Goal: Information Seeking & Learning: Learn about a topic

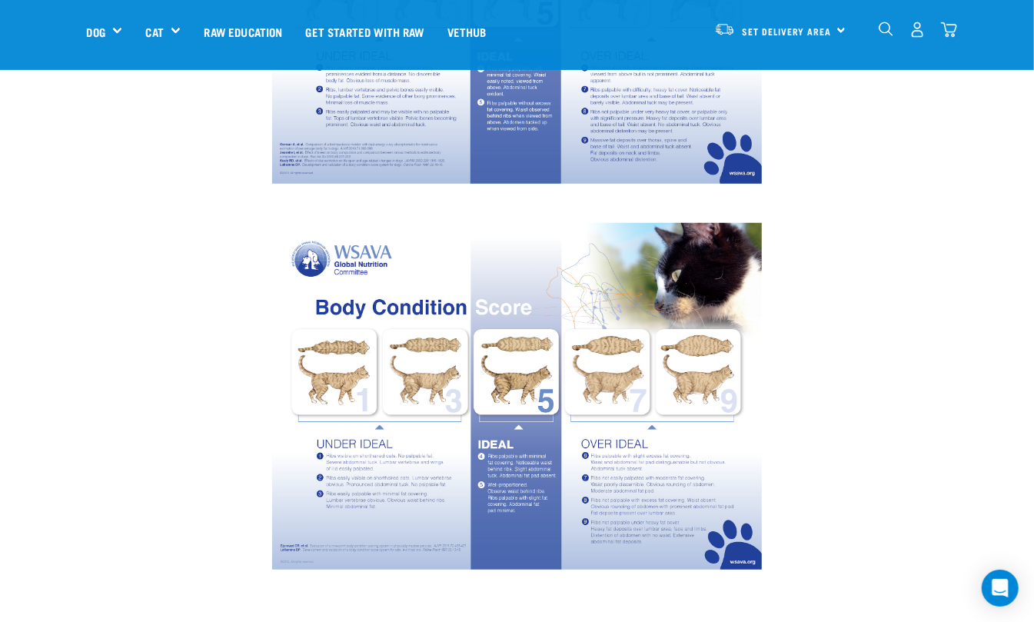
scroll to position [410, 0]
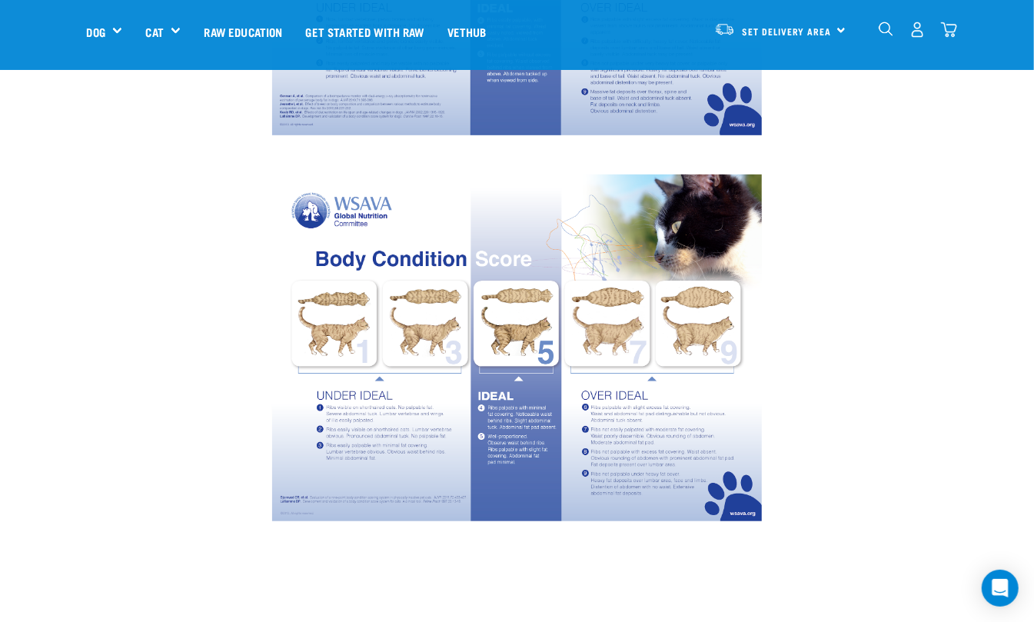
click at [23, 161] on div at bounding box center [517, 348] width 1034 height 385
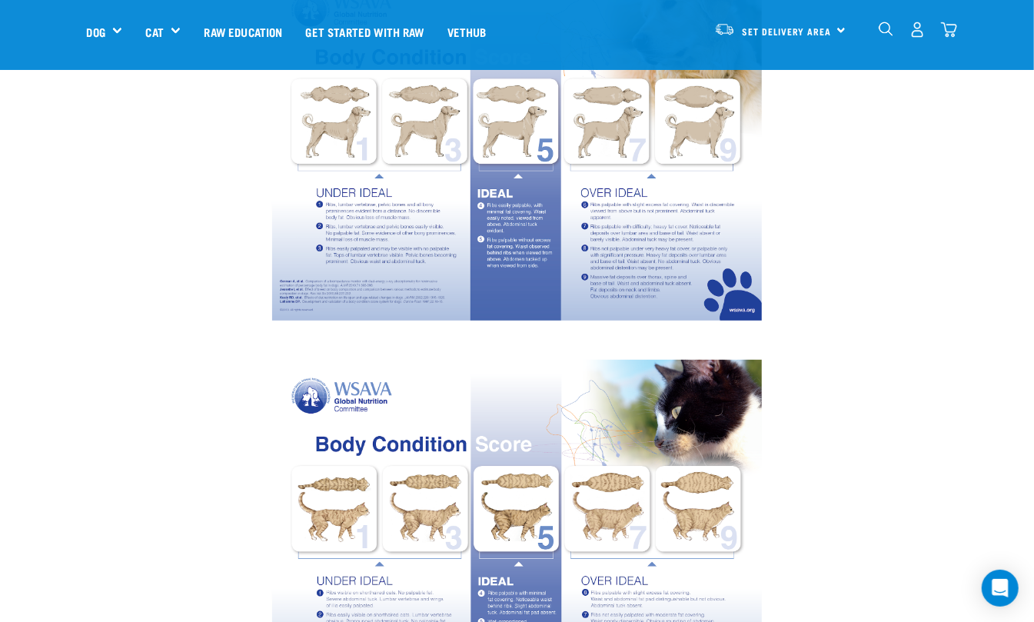
scroll to position [0, 0]
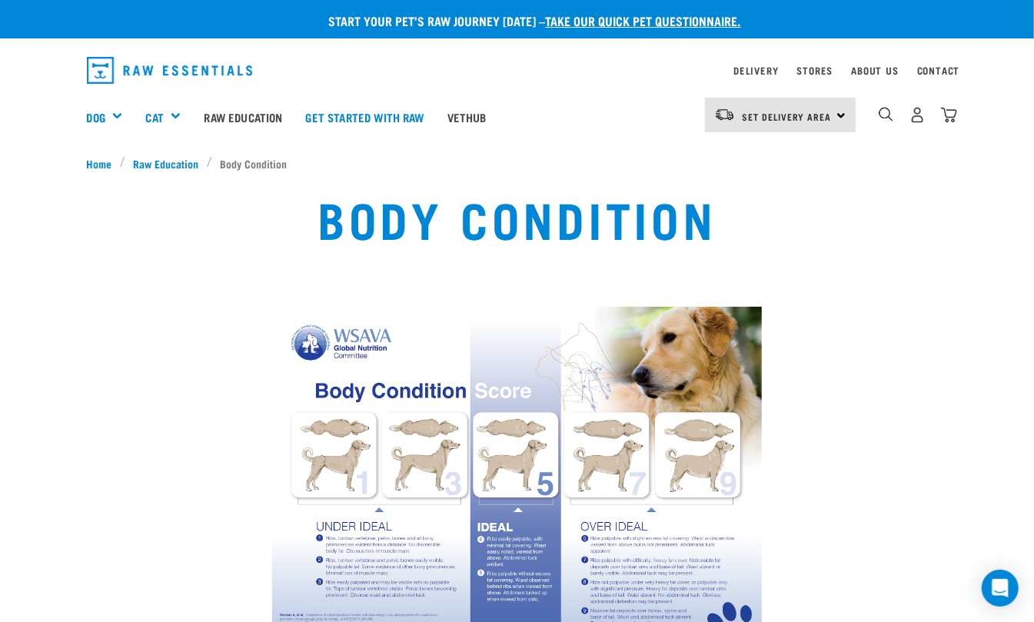
click at [254, 160] on li "Body Condition" at bounding box center [251, 163] width 88 height 16
click at [178, 160] on span "Raw Education" at bounding box center [166, 163] width 65 height 16
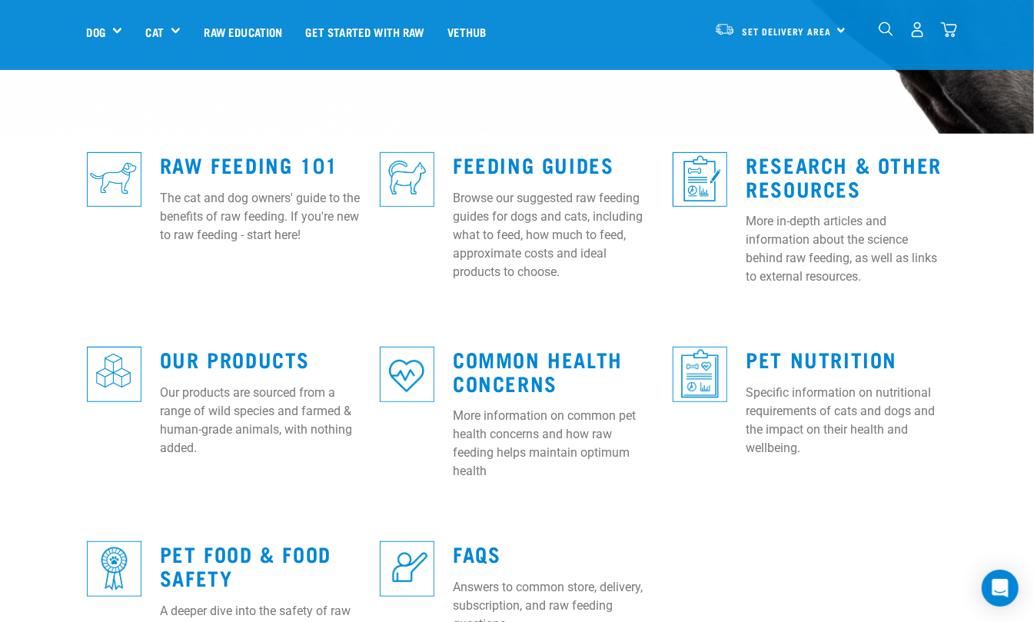
scroll to position [298, 0]
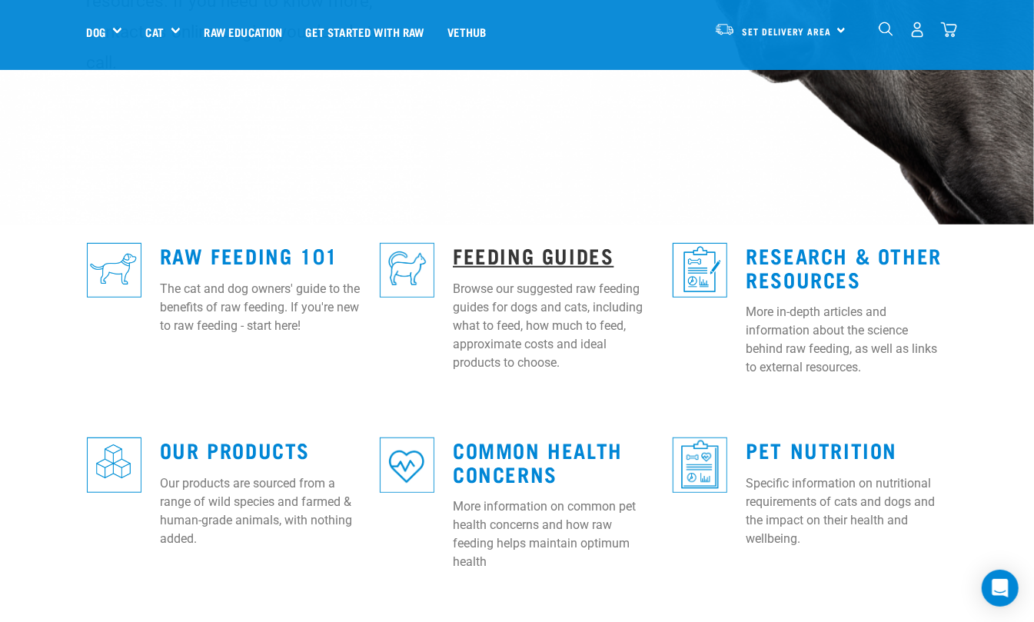
click at [532, 249] on link "Feeding Guides" at bounding box center [533, 255] width 161 height 12
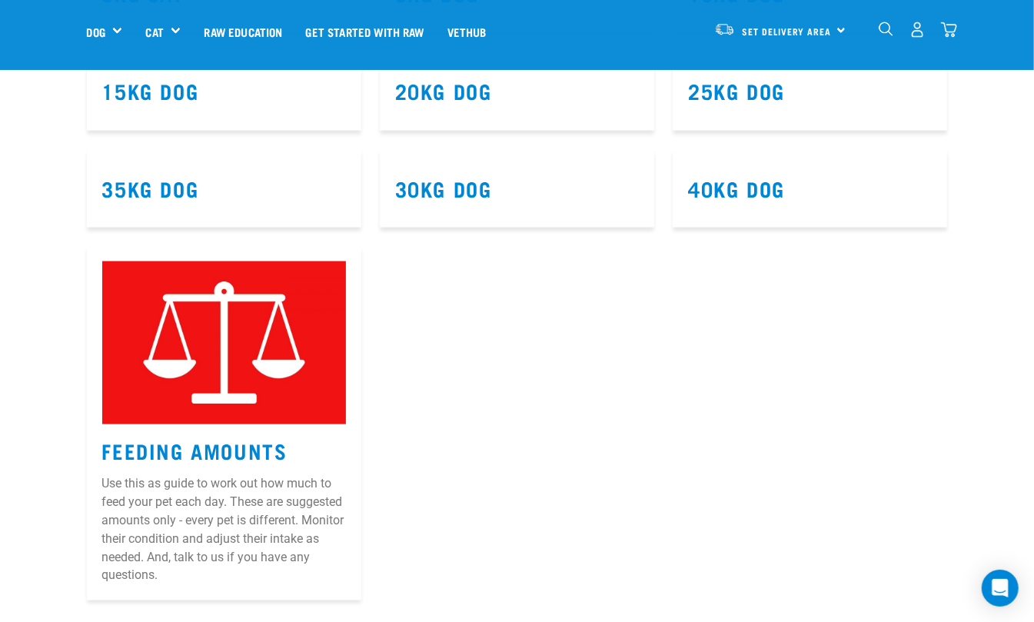
scroll to position [1025, 0]
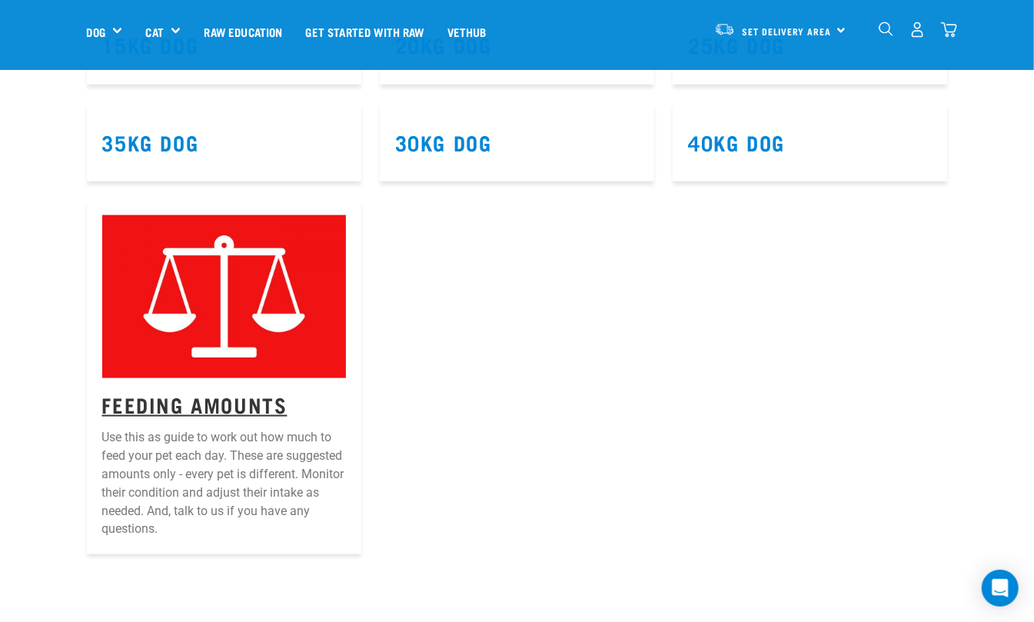
click at [175, 398] on link "Feeding Amounts" at bounding box center [194, 404] width 185 height 12
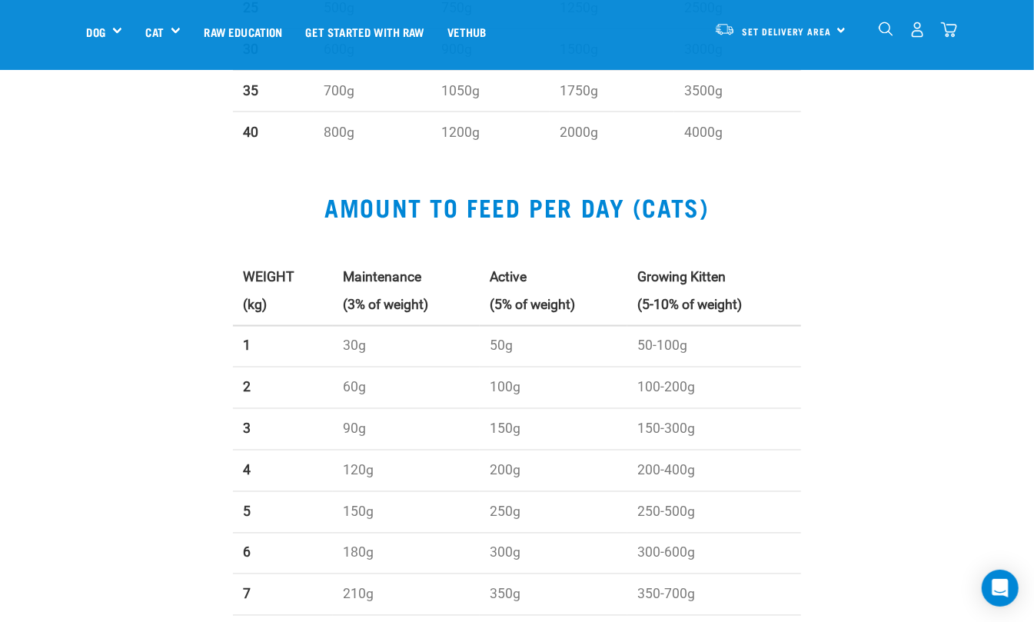
scroll to position [1332, 0]
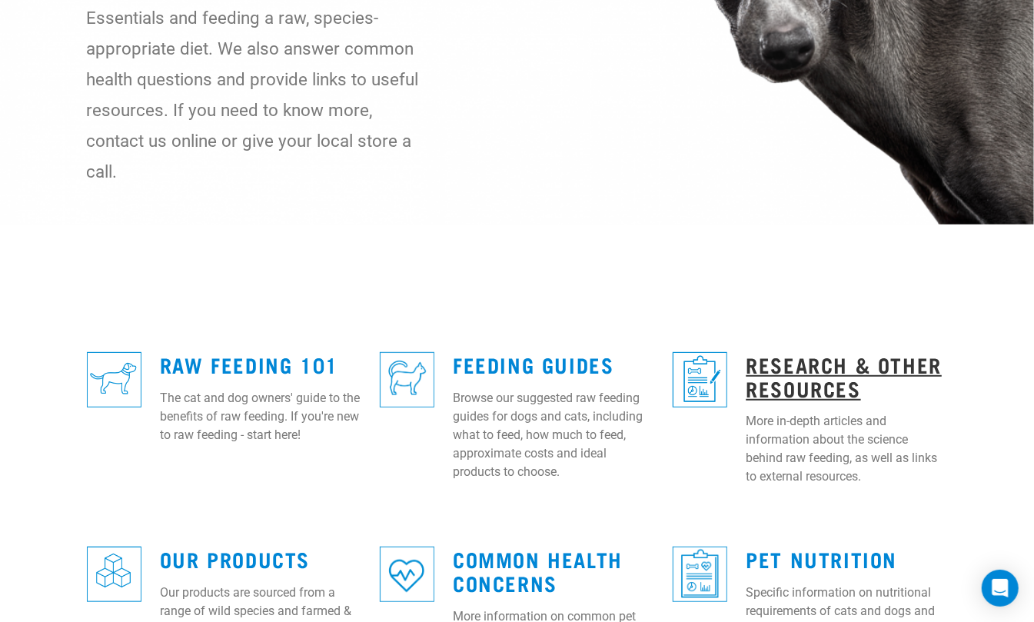
click at [798, 366] on link "Research & Other Resources" at bounding box center [844, 375] width 196 height 35
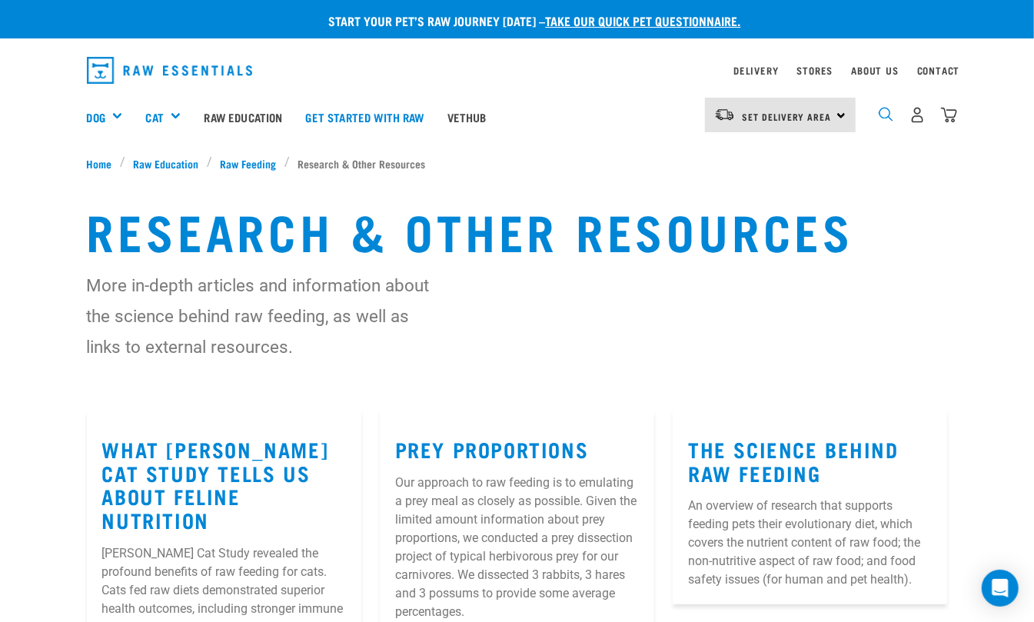
click at [886, 111] on img "dropdown navigation" at bounding box center [886, 114] width 15 height 15
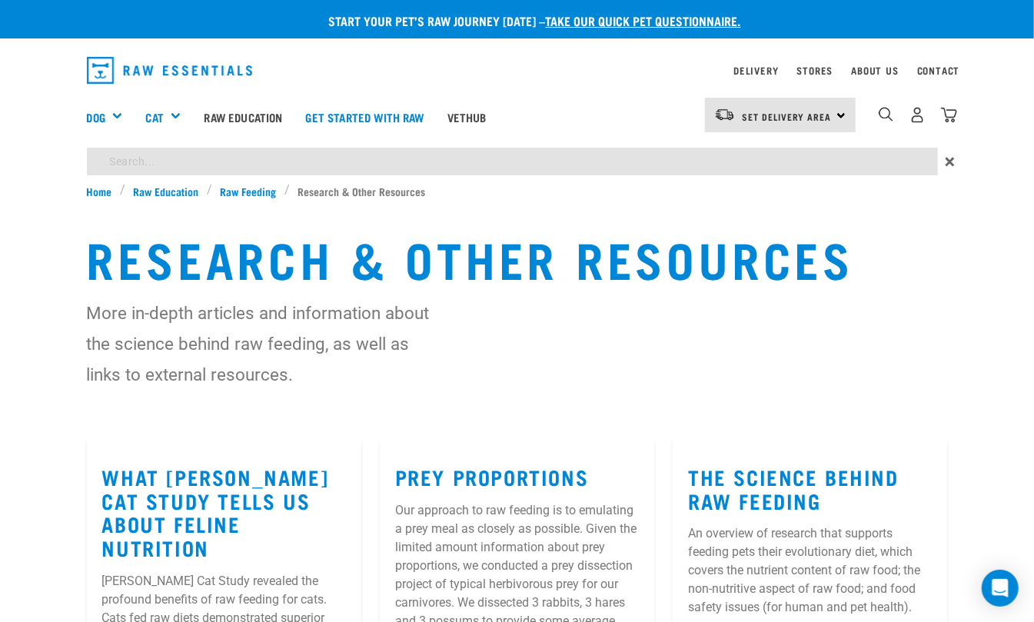
click at [427, 158] on div "Start your pet’s raw journey today – take our quick pet questionnaire. Delivery…" at bounding box center [517, 562] width 1034 height 1124
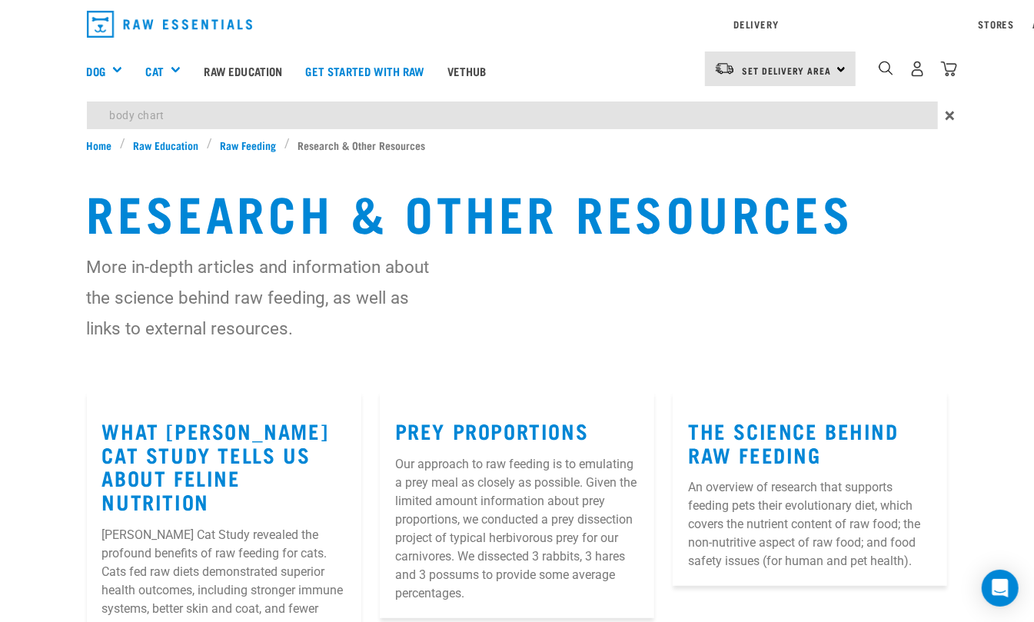
type input "body chart"
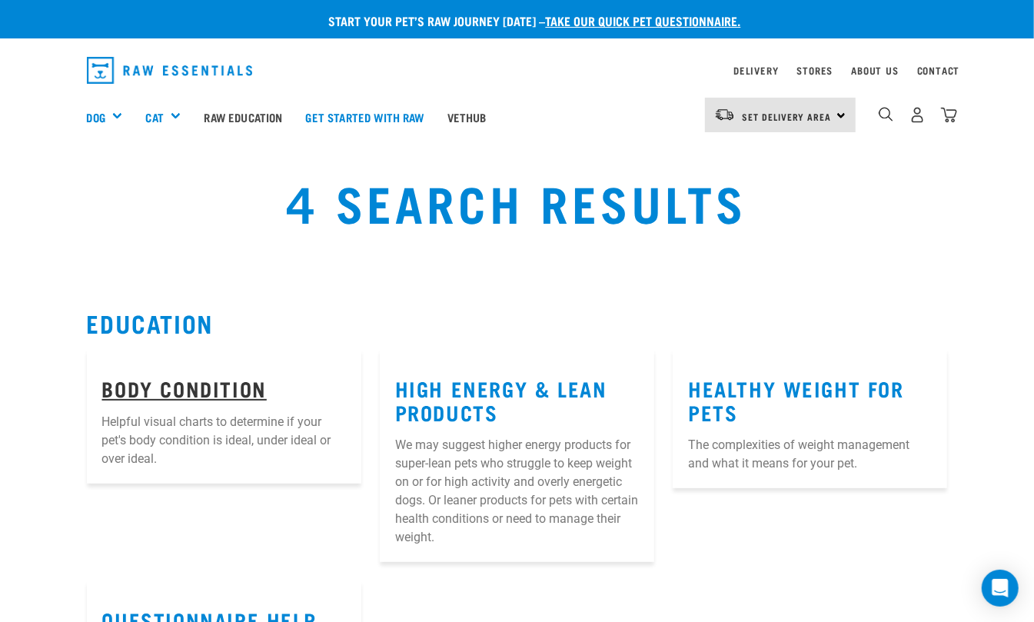
click at [185, 386] on link "Body Condition" at bounding box center [184, 388] width 165 height 12
